Goal: Information Seeking & Learning: Learn about a topic

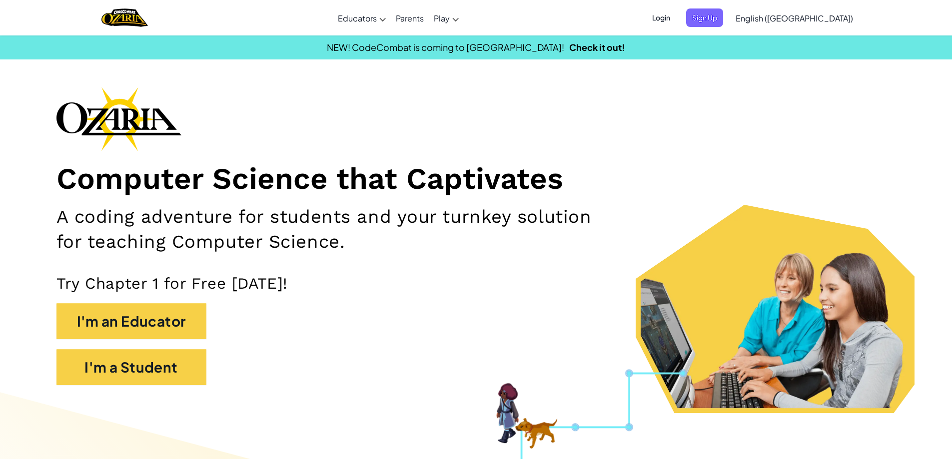
click at [676, 19] on span "Login" at bounding box center [661, 17] width 30 height 18
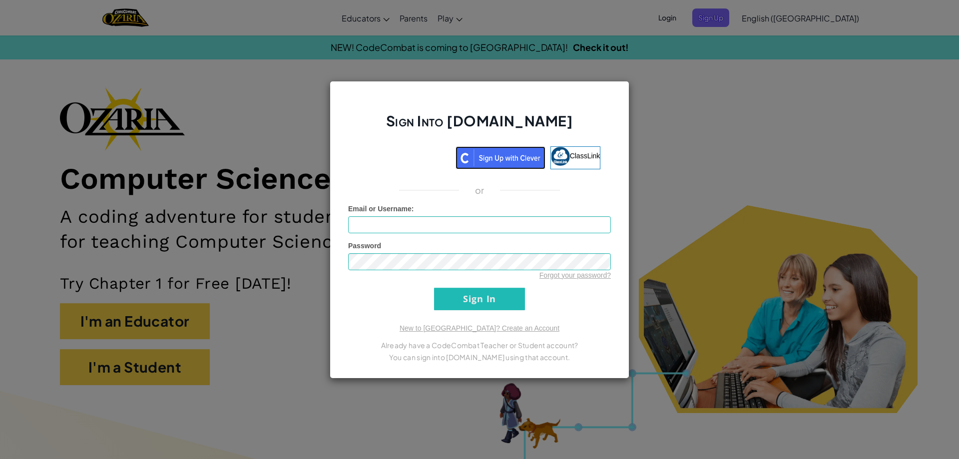
click at [529, 152] on img at bounding box center [501, 157] width 90 height 23
click at [522, 156] on img at bounding box center [501, 157] width 90 height 23
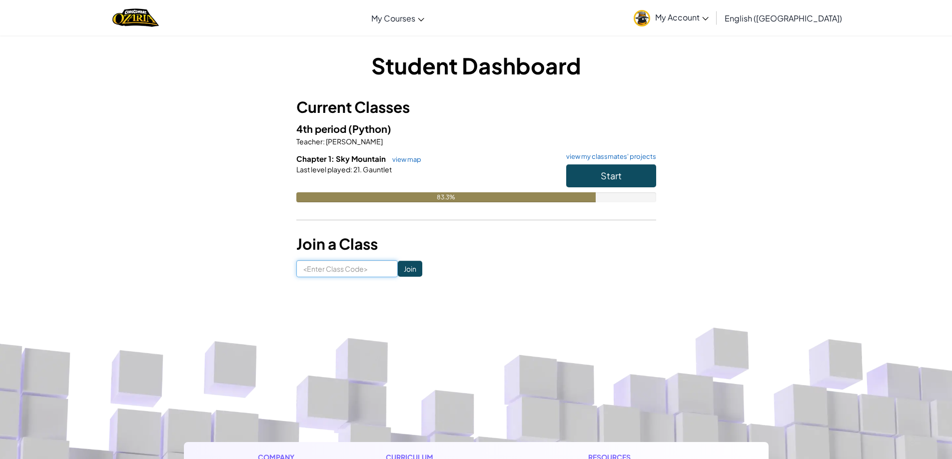
click at [338, 269] on input at bounding box center [346, 268] width 101 height 17
click at [621, 182] on button "Start" at bounding box center [611, 175] width 90 height 23
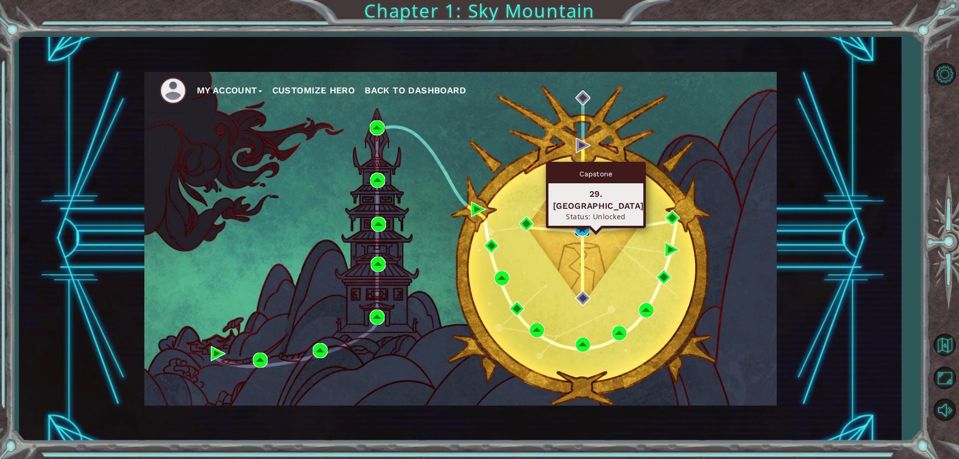
click at [585, 232] on img at bounding box center [582, 228] width 15 height 15
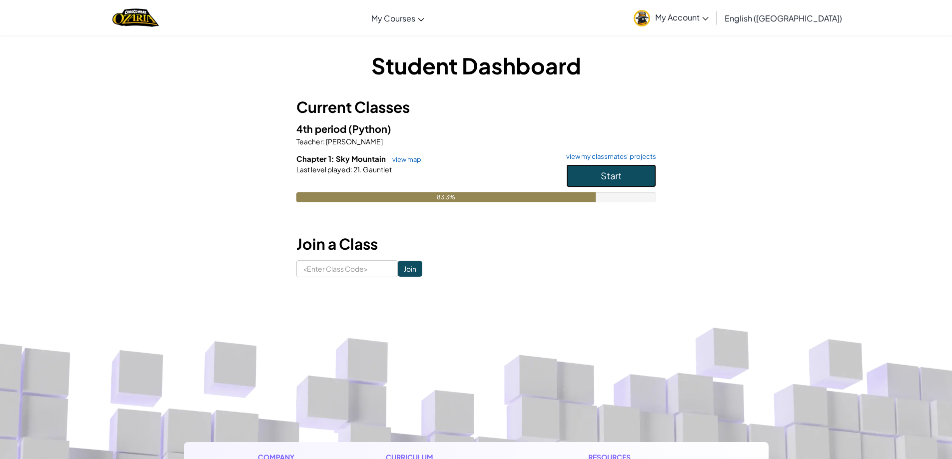
click at [638, 168] on button "Start" at bounding box center [611, 175] width 90 height 23
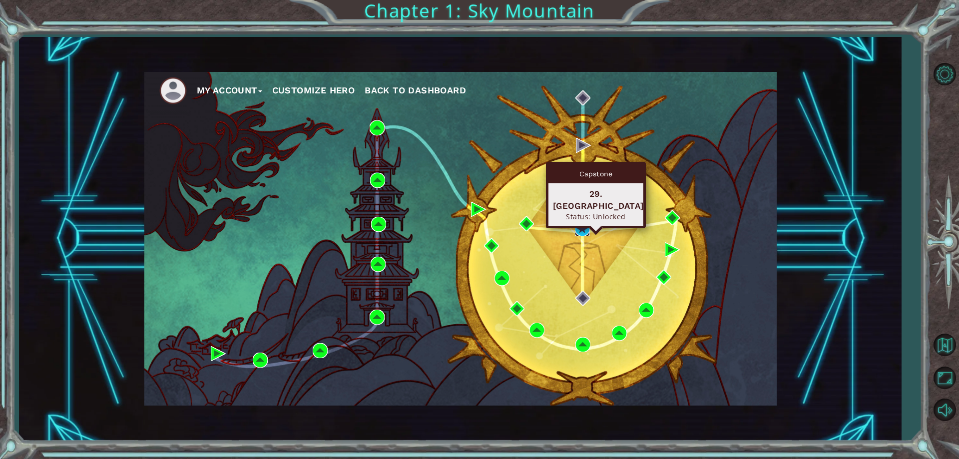
click at [579, 227] on img at bounding box center [582, 228] width 15 height 15
